Goal: Task Accomplishment & Management: Manage account settings

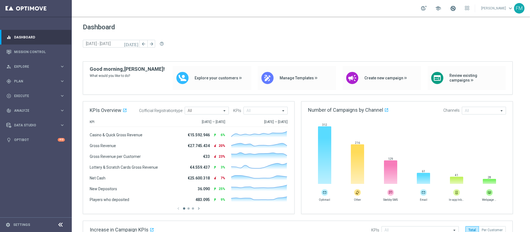
click at [450, 9] on span at bounding box center [453, 8] width 6 height 6
click at [39, 53] on link "Mission Control" at bounding box center [39, 51] width 51 height 15
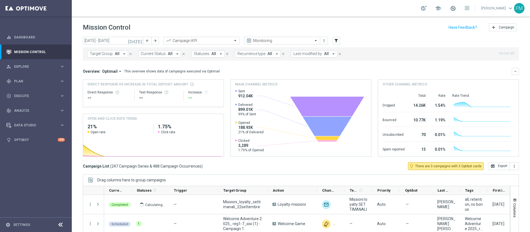
click at [449, 12] on link at bounding box center [452, 8] width 7 height 9
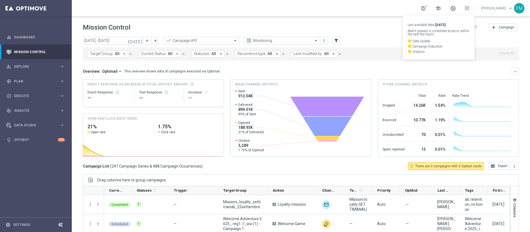
click at [348, 12] on div "school Last available data: [DATE] Batch process is scheduled to occur within t…" at bounding box center [301, 8] width 458 height 17
click at [450, 6] on span at bounding box center [453, 8] width 6 height 6
click at [350, 18] on header "Mission Control add Campaign" at bounding box center [301, 27] width 458 height 20
click at [38, 67] on span "Explore" at bounding box center [37, 66] width 46 height 3
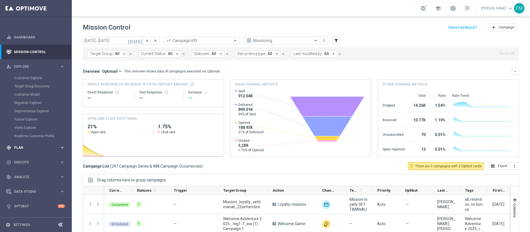
click at [24, 150] on div "gps_fixed Plan keyboard_arrow_right" at bounding box center [35, 147] width 71 height 15
click at [28, 87] on div "gps_fixed Plan keyboard_arrow_right" at bounding box center [35, 81] width 71 height 15
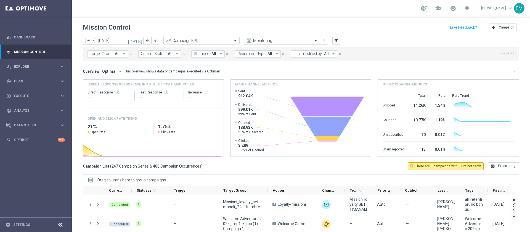
click at [28, 93] on div "play_circle_outline Execute keyboard_arrow_right" at bounding box center [35, 95] width 71 height 15
click at [31, 80] on span "Plan" at bounding box center [37, 81] width 46 height 3
click at [23, 93] on link "Target Groups" at bounding box center [35, 92] width 43 height 4
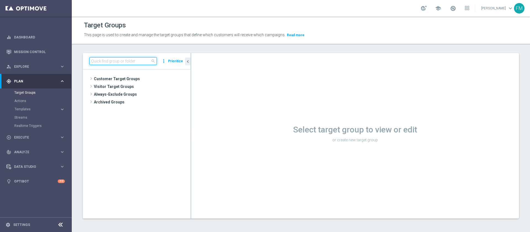
click at [104, 60] on input at bounding box center [122, 61] width 67 height 8
paste input "Multi Talent ggr nb lm > 0 1st Sport saldo"
type input "Multi Talent ggr nb lm > 0 1st Sport saldo"
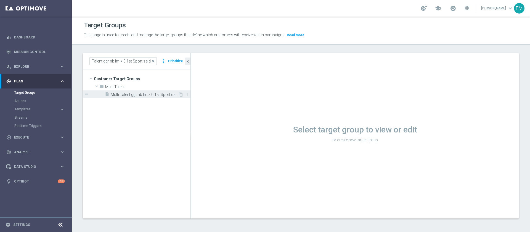
scroll to position [0, 0]
click at [123, 95] on span "Multi Talent ggr nb lm > 0 1st Sport saldo" at bounding box center [144, 94] width 67 height 5
click at [136, 96] on span "Multi Talent ggr nb lm > 0 1st Sport saldo" at bounding box center [144, 94] width 67 height 5
click at [163, 96] on span "Multi Talent ggr nb lm > 0 1st Sport saldo" at bounding box center [144, 94] width 67 height 5
click at [166, 93] on span "Multi Talent ggr nb lm > 0 1st Sport saldo" at bounding box center [144, 94] width 67 height 5
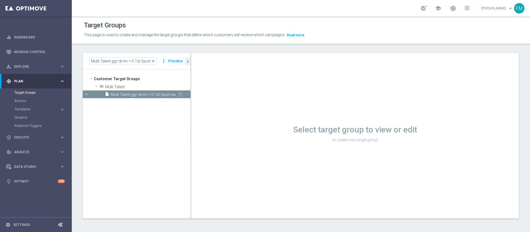
click at [137, 93] on span "Multi Talent ggr nb lm > 0 1st Sport saldo" at bounding box center [144, 94] width 67 height 5
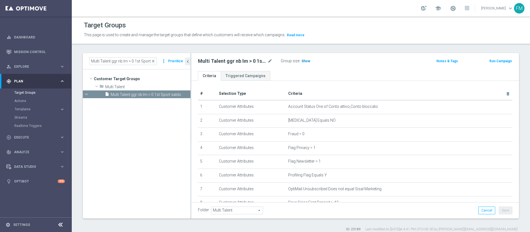
click at [304, 61] on span "Show" at bounding box center [305, 61] width 9 height 4
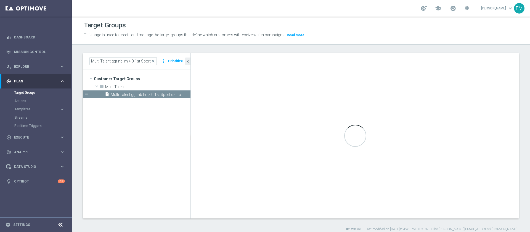
scroll to position [124, 0]
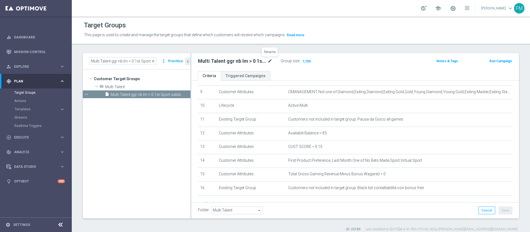
click at [271, 59] on icon "mode_edit" at bounding box center [269, 61] width 5 height 7
click at [155, 62] on span "close" at bounding box center [153, 61] width 4 height 4
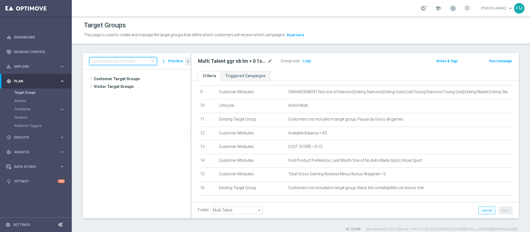
scroll to position [213, 0]
click at [118, 61] on input at bounding box center [122, 61] width 67 height 8
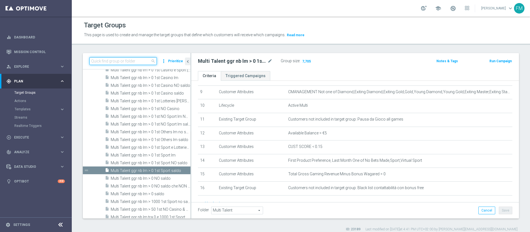
paste input "Multi Talent ggr nb lm > 1000 1st Sport NO saldo"
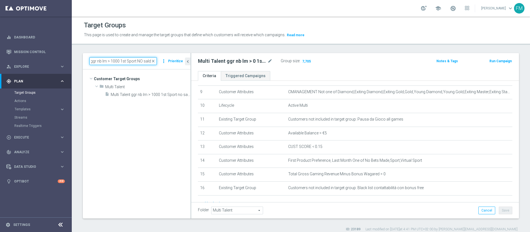
scroll to position [0, 0]
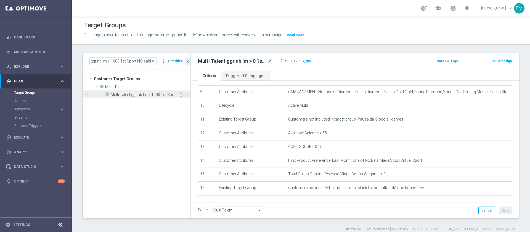
click at [147, 93] on span "Multi Talent ggr nb lm > 1000 1st Sport no saldo" at bounding box center [144, 94] width 67 height 5
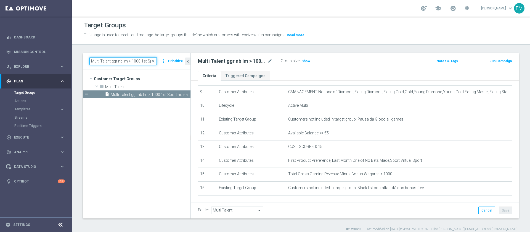
click at [140, 60] on input "Multi Talent ggr nb lm > 1000 1st Sport NO saldo" at bounding box center [122, 61] width 67 height 8
type input "Multi Talent ggr nb lm > 0 1st Sport NO saldo"
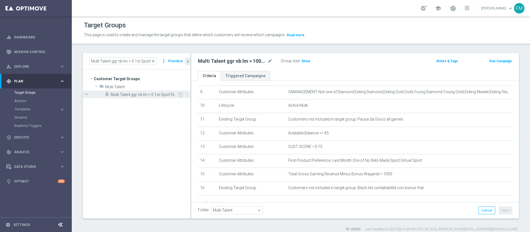
click at [163, 96] on span "Multi Talent ggr nb lm > 0 1st Sport NO saldo" at bounding box center [144, 94] width 67 height 5
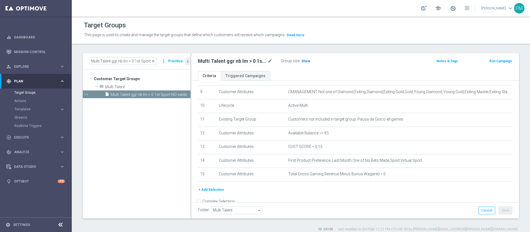
click at [304, 62] on span "Show" at bounding box center [305, 61] width 9 height 4
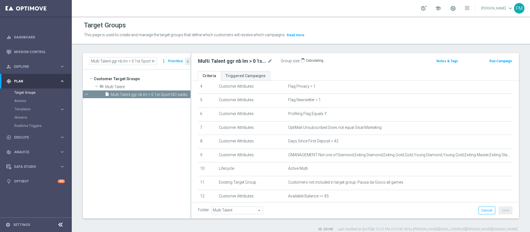
scroll to position [83, 0]
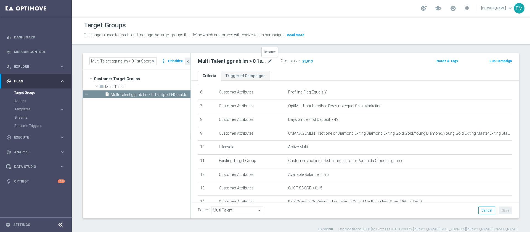
click at [268, 59] on icon "mode_edit" at bounding box center [269, 61] width 5 height 7
click at [155, 60] on span "close" at bounding box center [153, 61] width 4 height 4
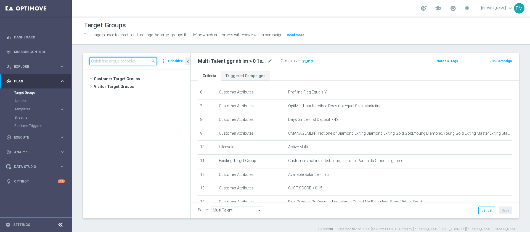
scroll to position [206, 0]
click at [122, 60] on input at bounding box center [122, 61] width 67 height 8
paste input "Reactivated Talent ggr nb lm > 0 1st Sport lm"
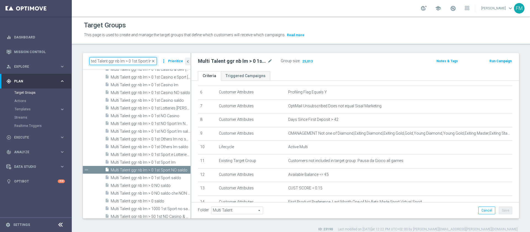
scroll to position [0, 0]
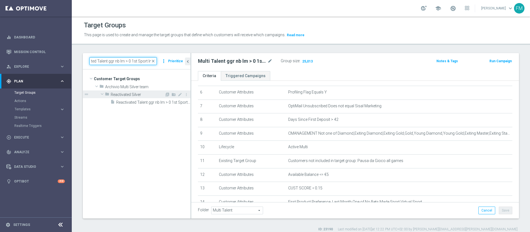
type input "Reactivated Talent ggr nb lm > 0 1st Sport lm"
click at [144, 97] on div "folder Reactivated Silver" at bounding box center [135, 94] width 60 height 8
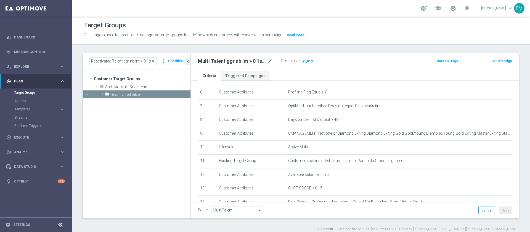
click at [154, 59] on span "close" at bounding box center [153, 61] width 4 height 4
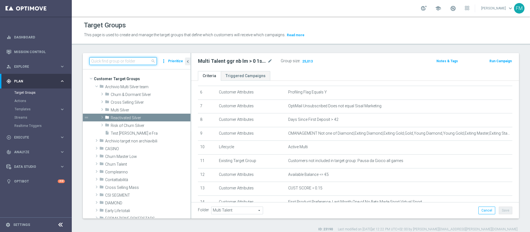
click at [139, 59] on input at bounding box center [122, 61] width 67 height 8
paste input "Reactivated Talent ggr nb lm > 0 1st Sport lm"
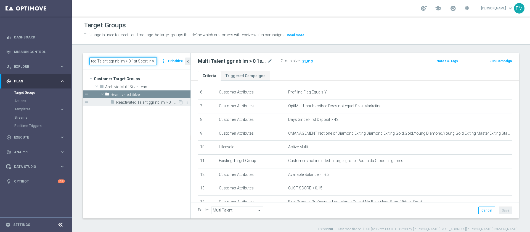
type input "Reactivated Talent ggr nb lm > 0 1st Sport lm"
click at [149, 100] on span "Reactivated Talent ggr nb lm > 0 1st Sport lm" at bounding box center [147, 102] width 62 height 5
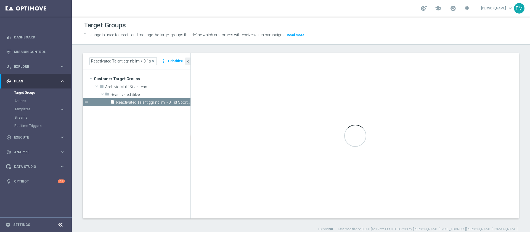
type input "Reactivated Silver"
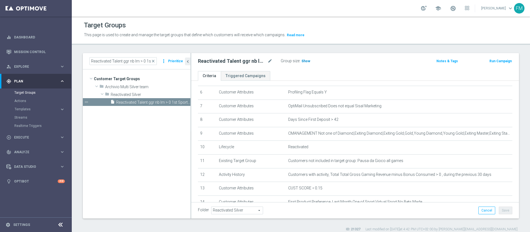
click at [301, 62] on span "Show" at bounding box center [305, 61] width 9 height 4
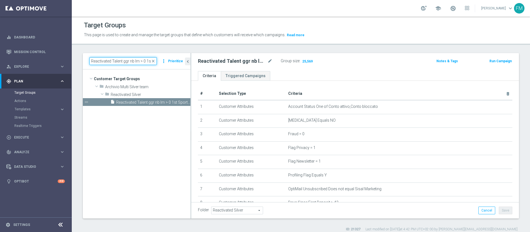
click at [157, 59] on input "Reactivated Talent ggr nb lm > 0 1st Sport lm" at bounding box center [122, 61] width 67 height 8
click at [155, 60] on span "close" at bounding box center [153, 61] width 4 height 4
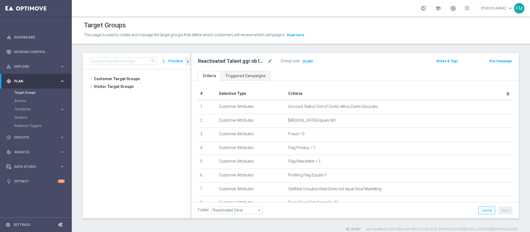
scroll to position [155, 0]
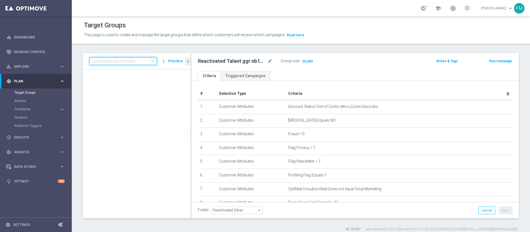
click at [127, 64] on input at bounding box center [122, 61] width 67 height 8
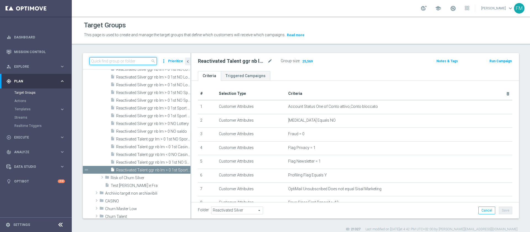
paste input "Multi Master Low 1st Sport lm saldo"
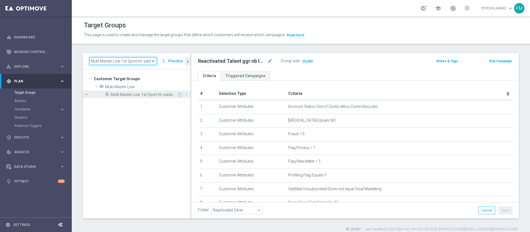
type input "Multi Master Low 1st Sport lm saldo"
click at [134, 94] on span "Multi Master Low 1st Sport lm saldo" at bounding box center [144, 94] width 67 height 5
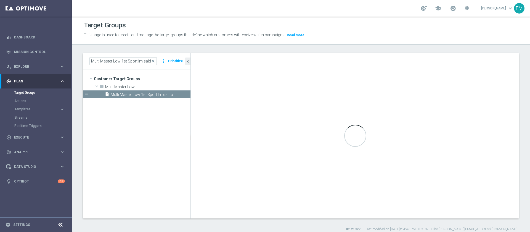
type input "Multi Master Low"
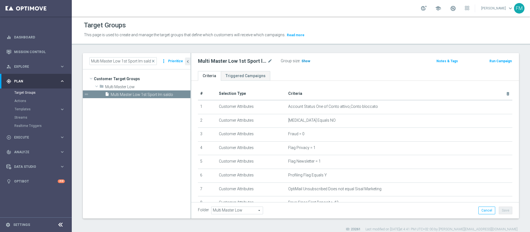
click at [306, 63] on h3 "Show" at bounding box center [306, 61] width 10 height 6
